Goal: Find specific page/section: Find specific page/section

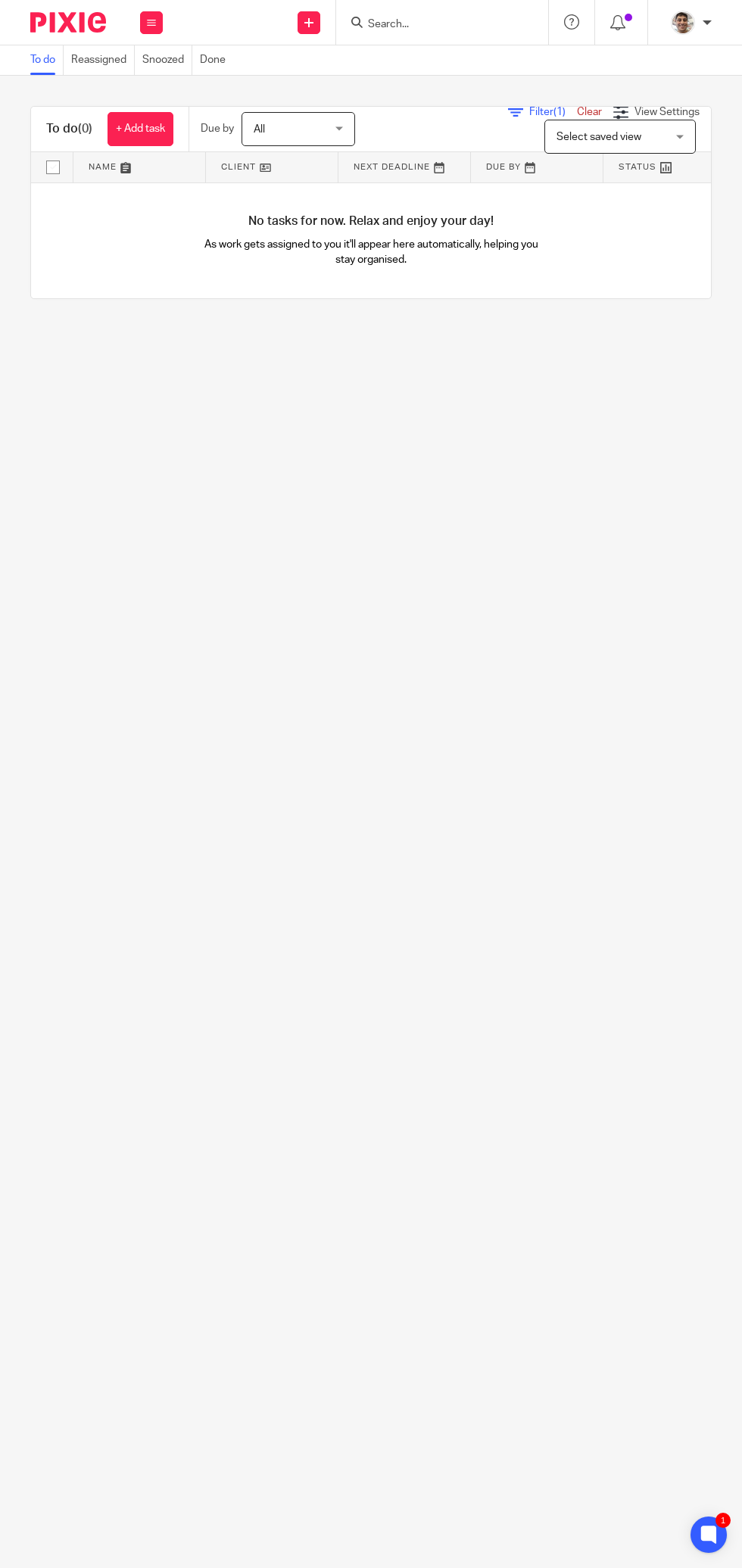
click at [430, 20] on input "Search" at bounding box center [434, 25] width 137 height 14
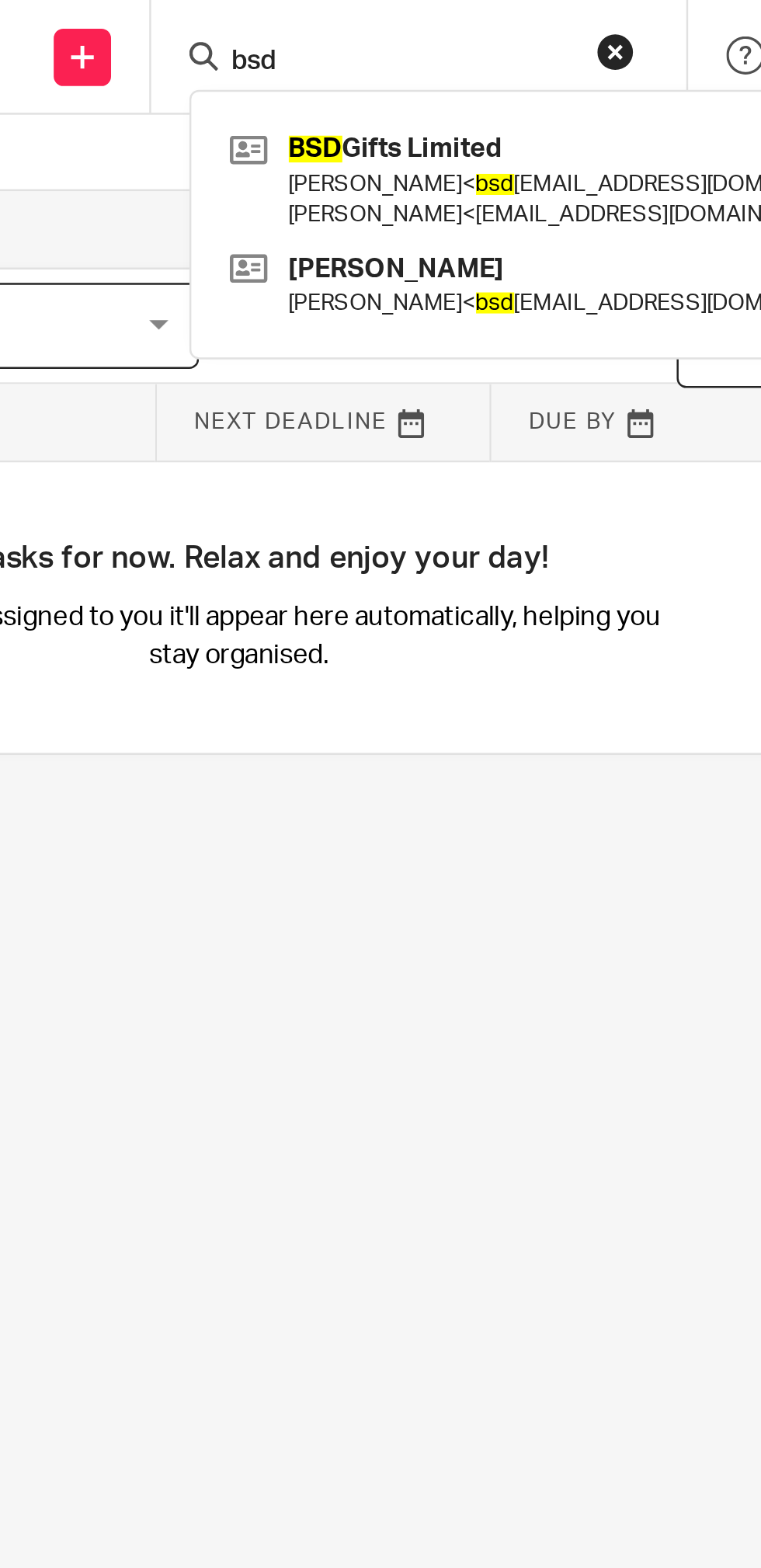
type input "bsd"
click at [471, 70] on link at bounding box center [511, 73] width 278 height 48
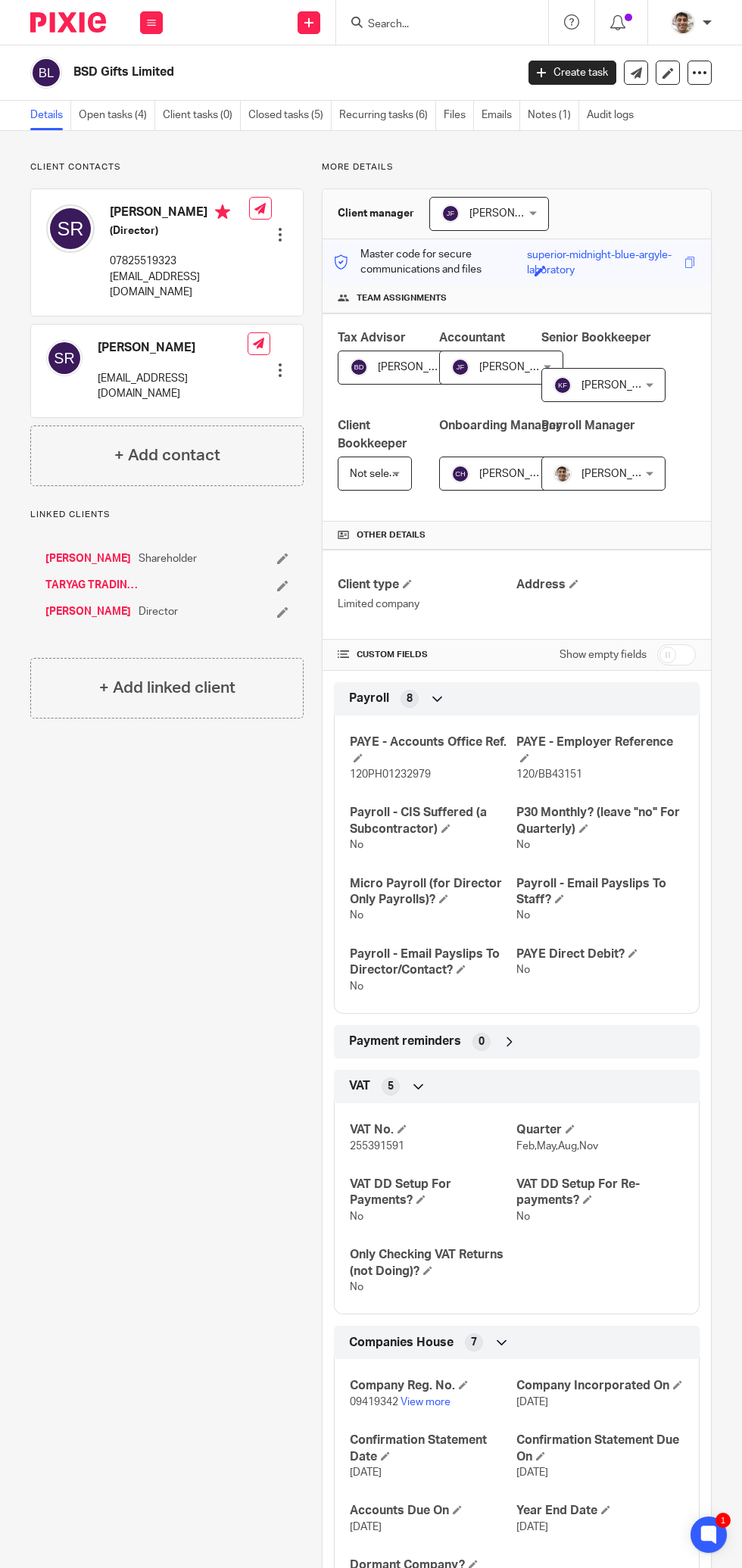
scroll to position [142, 0]
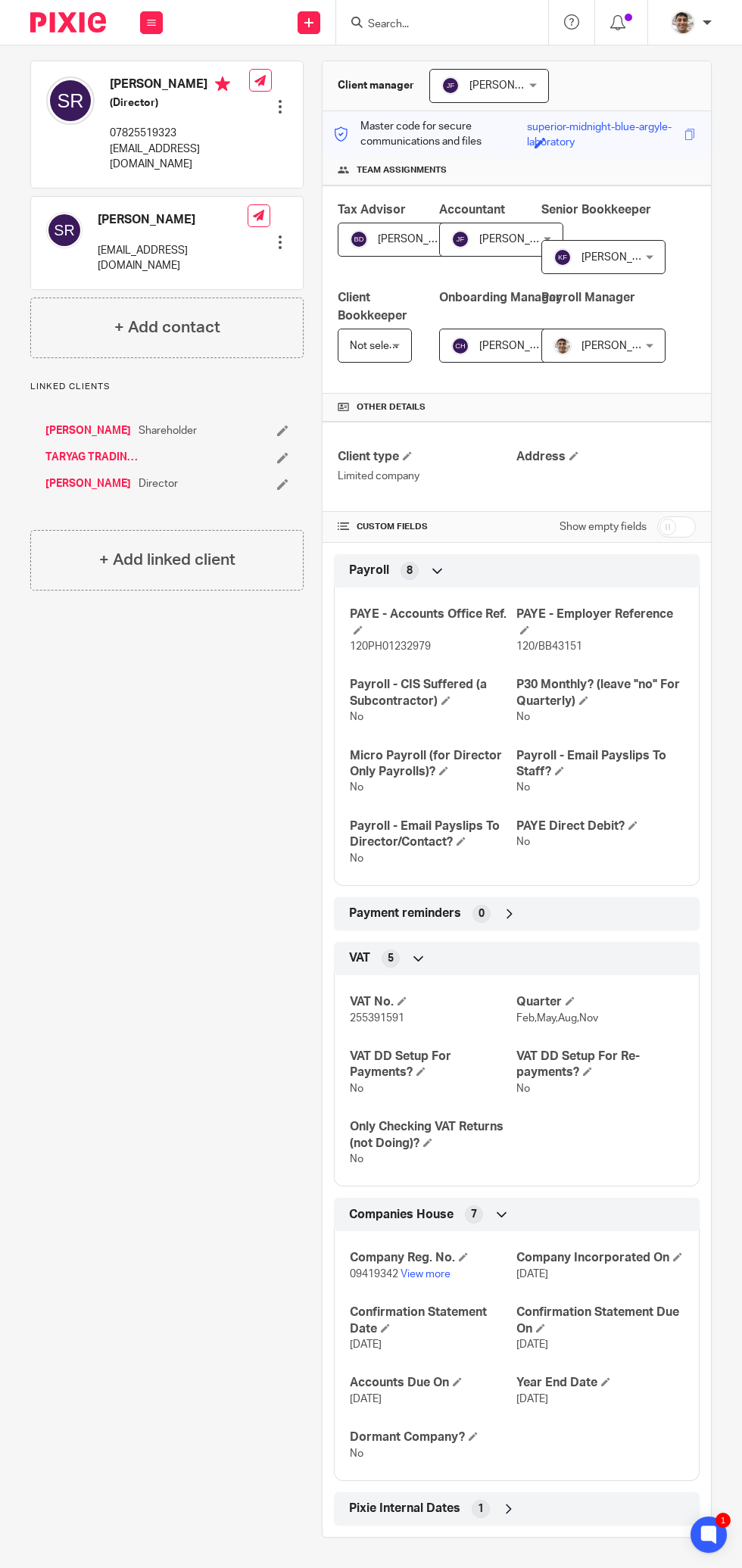
click at [428, 1269] on link "View more" at bounding box center [426, 1273] width 50 height 10
